Goal: Task Accomplishment & Management: Use online tool/utility

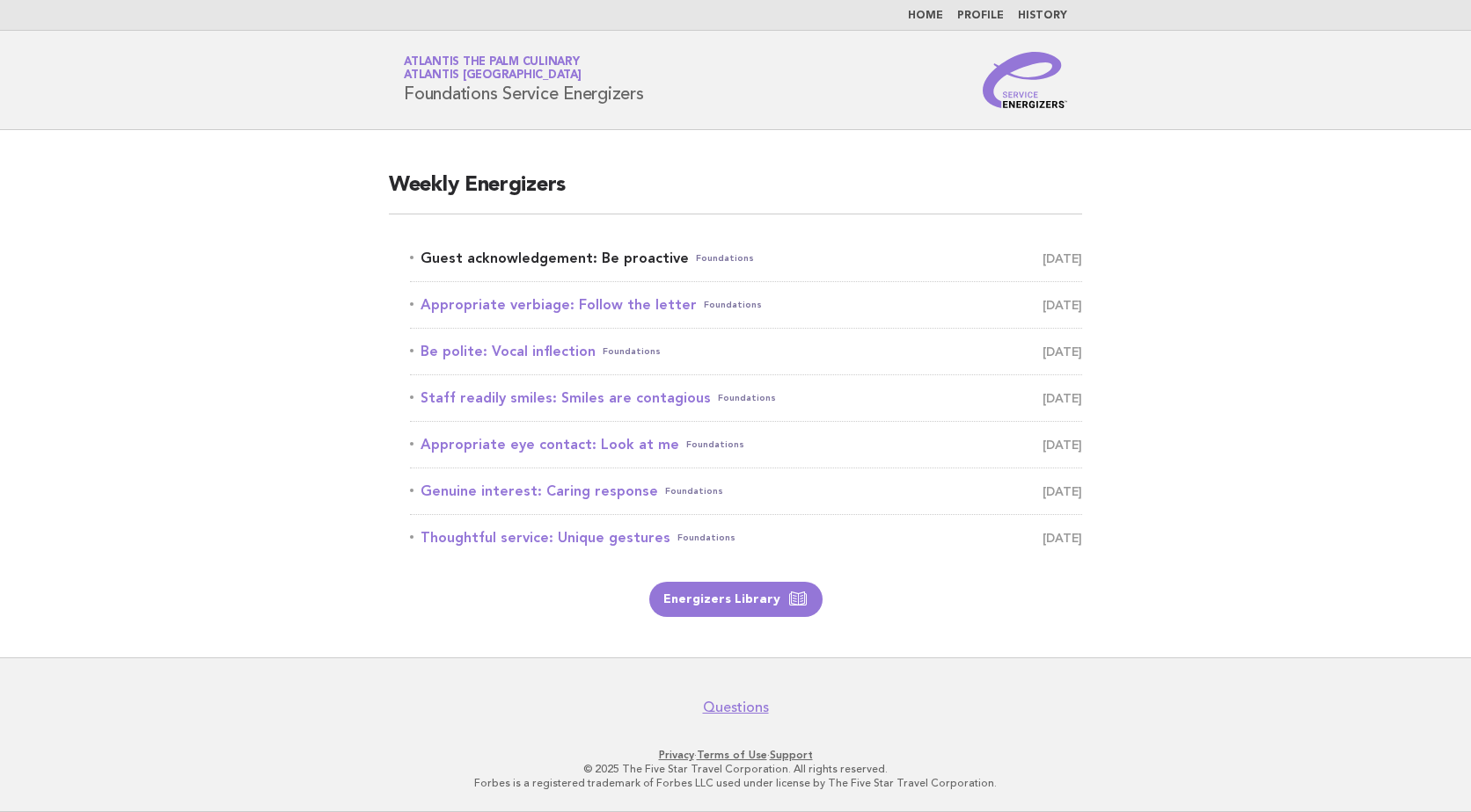
click at [604, 255] on link "Guest acknowledgement: Be proactive Foundations [DATE]" at bounding box center [746, 258] width 673 height 24
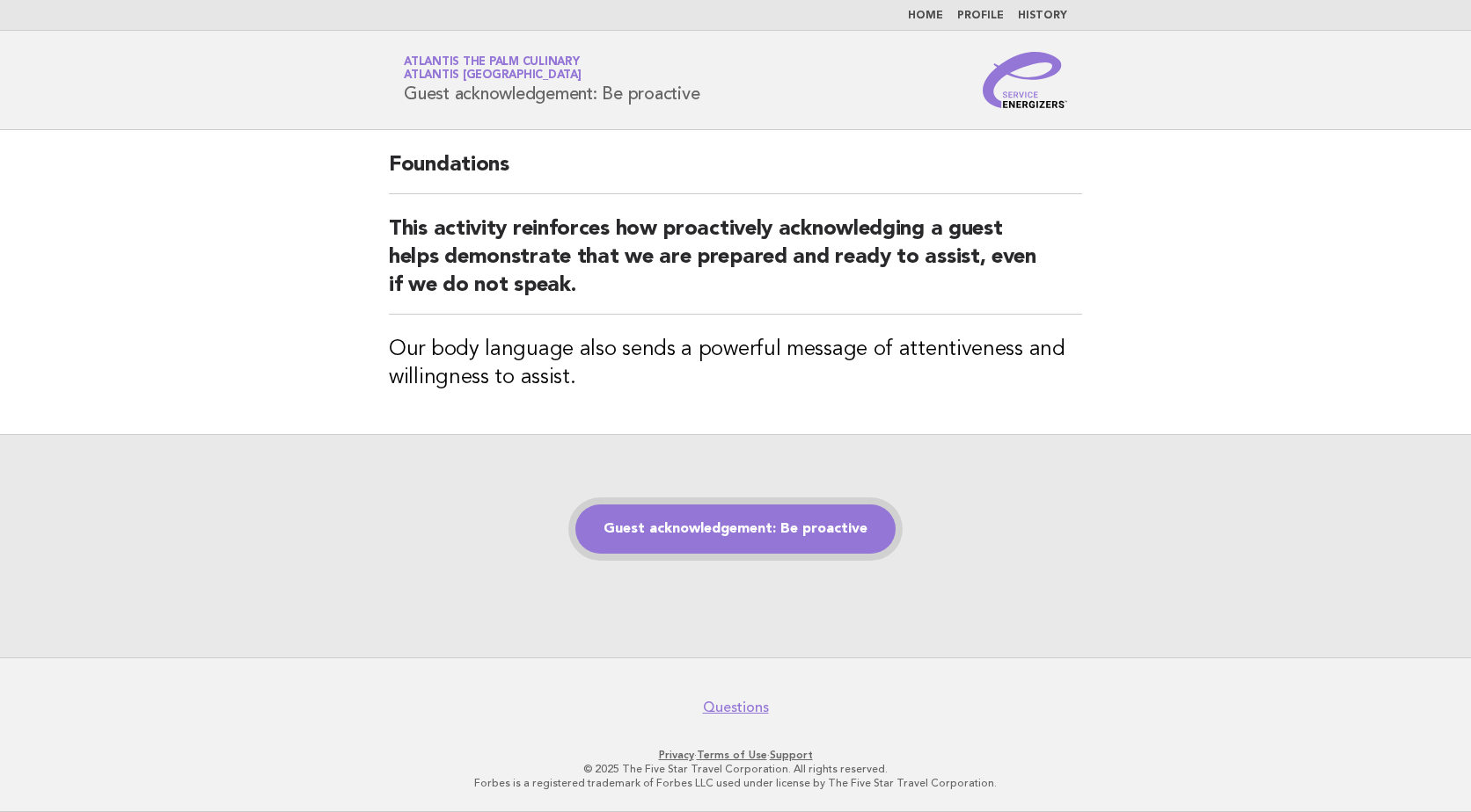
click at [678, 516] on link "Guest acknowledgement: Be proactive" at bounding box center [735, 529] width 320 height 49
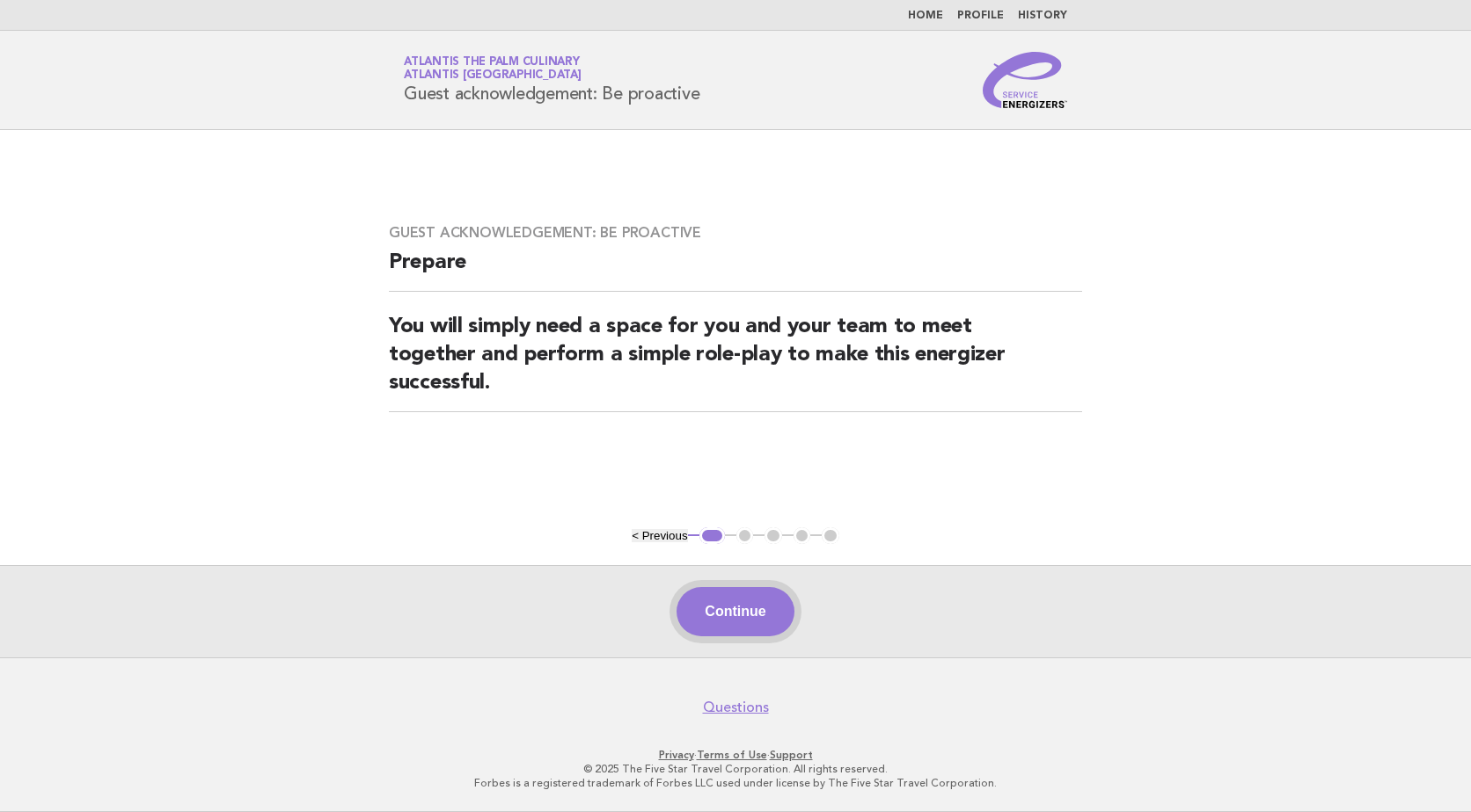
click at [764, 626] on button "Continue" at bounding box center [734, 612] width 117 height 49
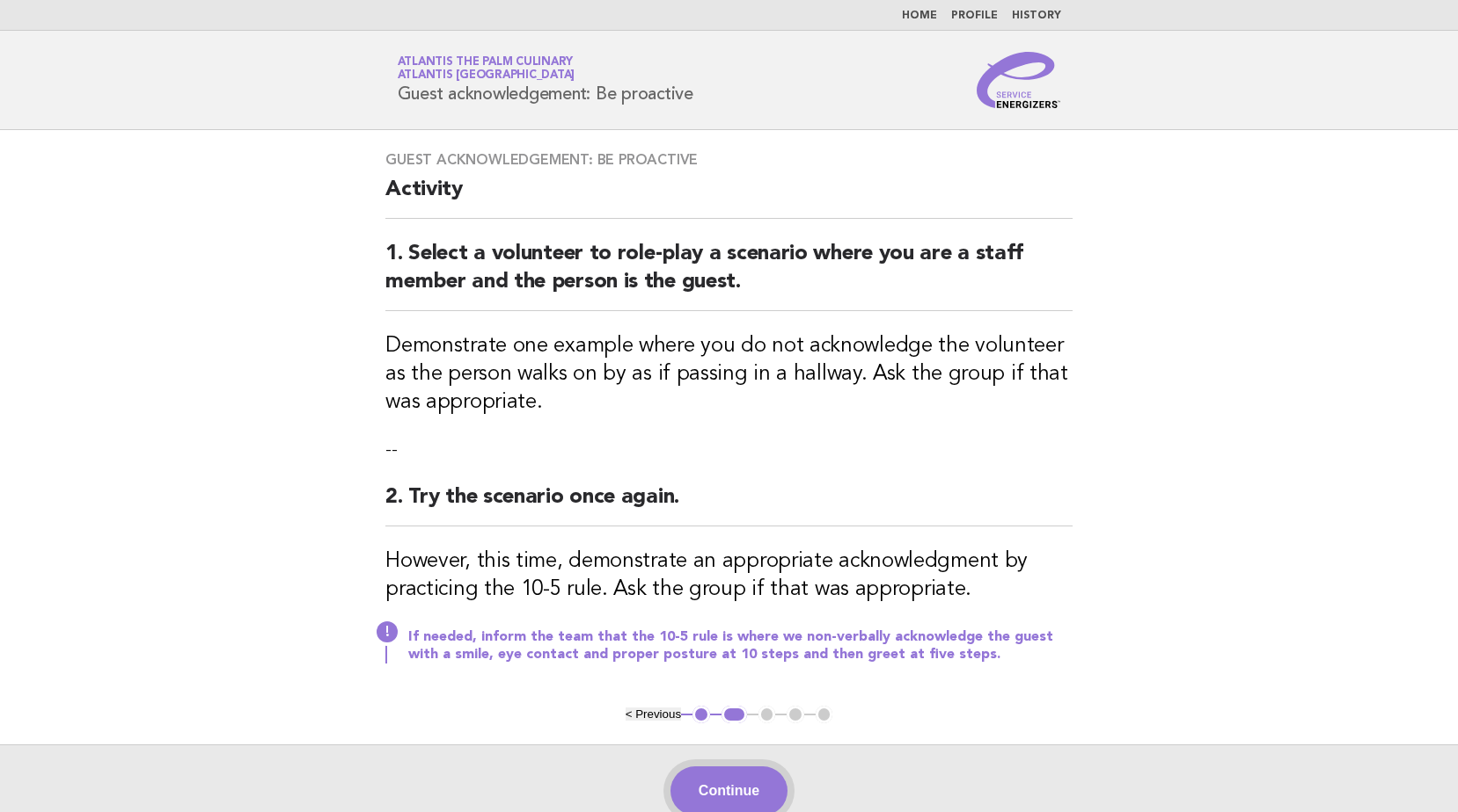
click at [739, 794] on button "Continue" at bounding box center [729, 791] width 117 height 49
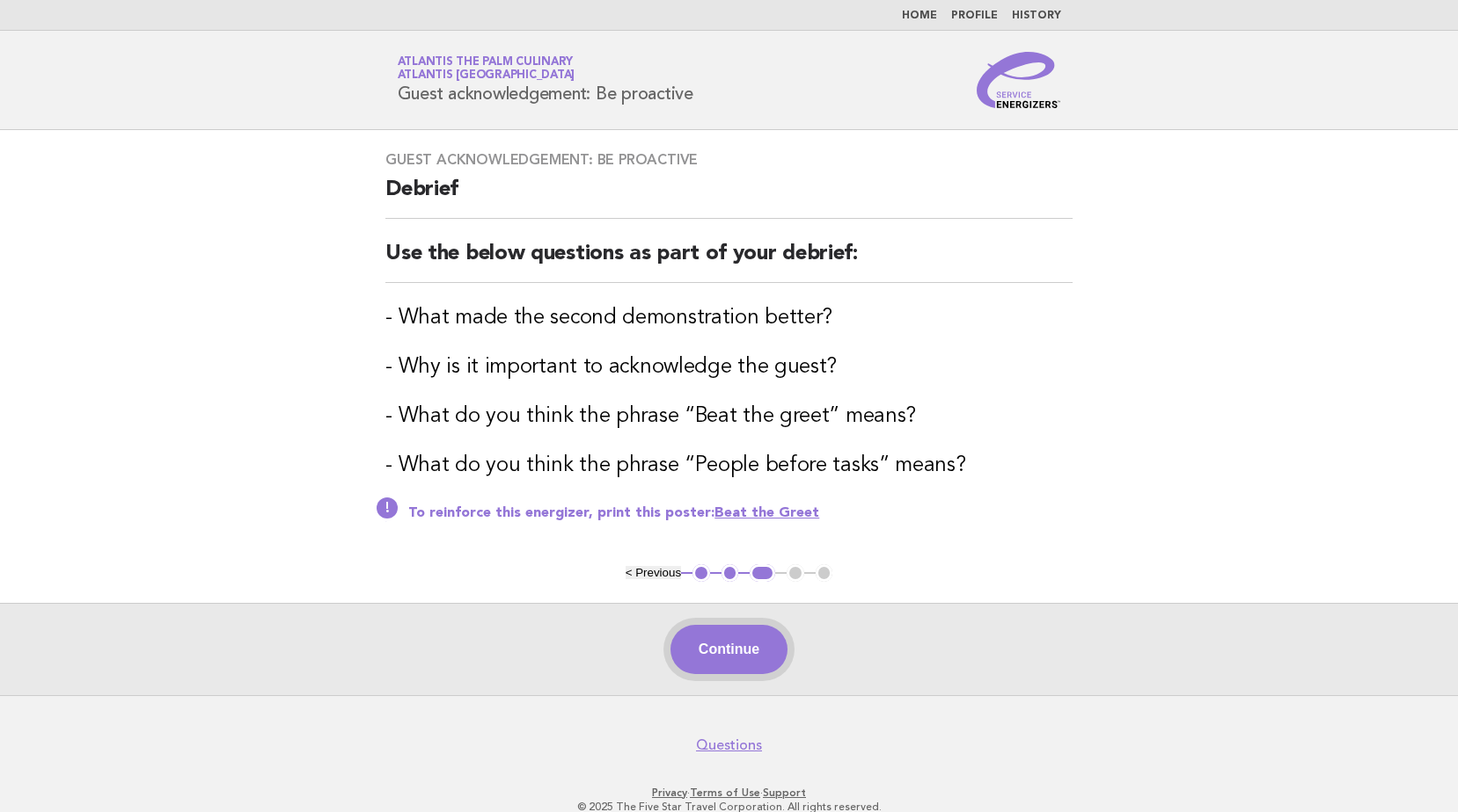
click at [771, 662] on button "Continue" at bounding box center [729, 650] width 117 height 49
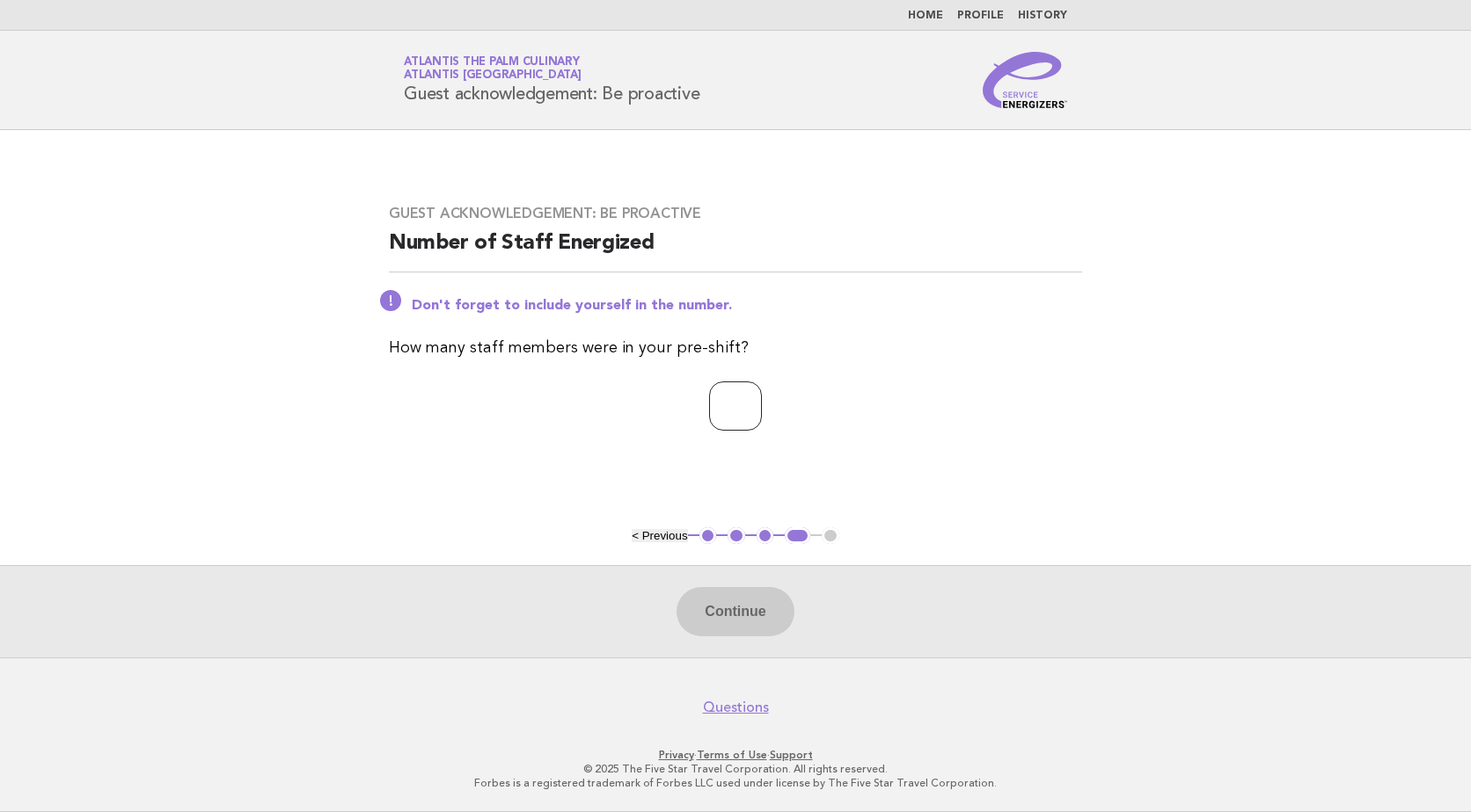
type input "*"
click at [762, 411] on input "*" at bounding box center [735, 406] width 53 height 49
type input "**"
click at [704, 611] on button "Continue" at bounding box center [734, 612] width 117 height 49
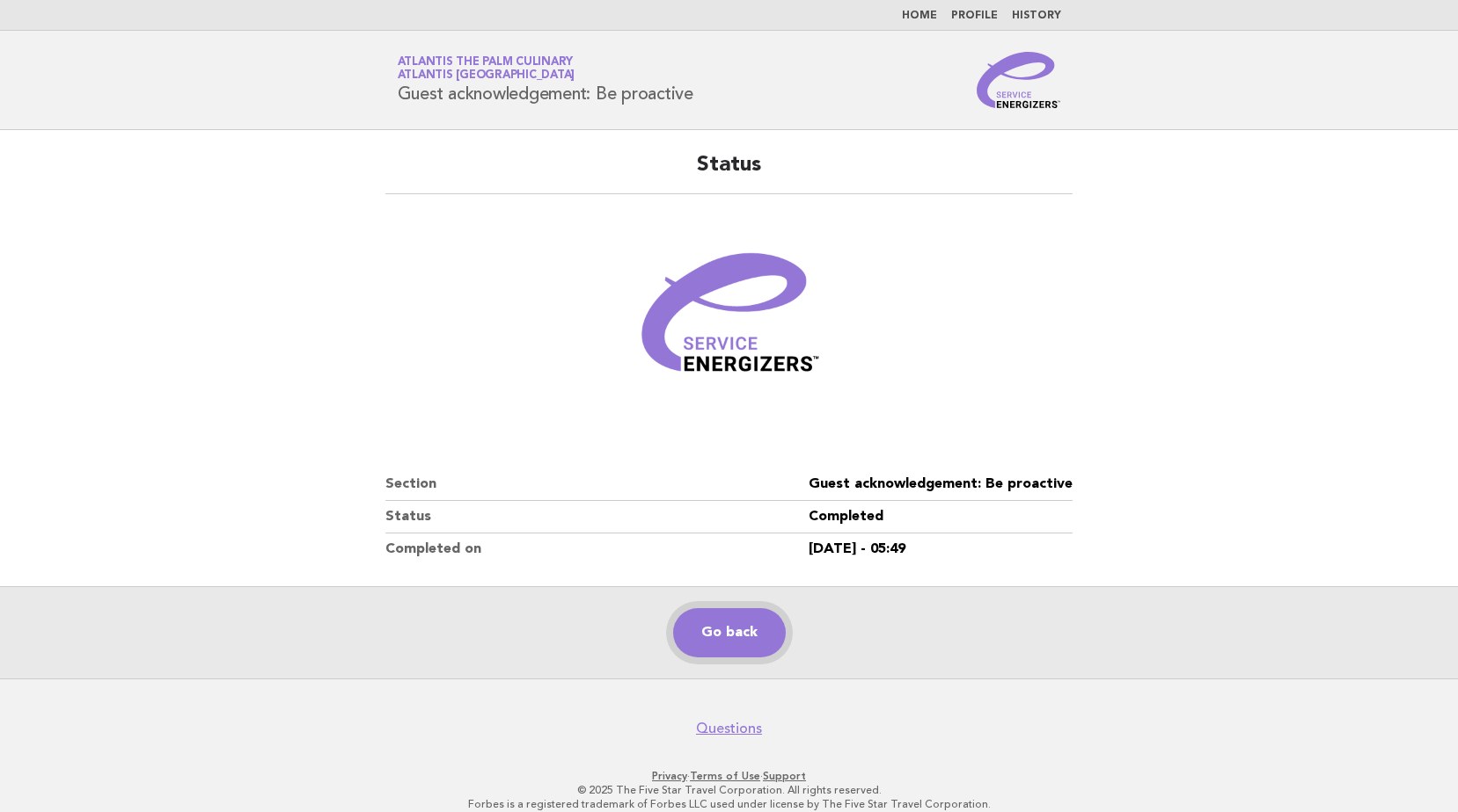
click at [728, 638] on link "Go back" at bounding box center [729, 633] width 113 height 49
